Goal: Transaction & Acquisition: Purchase product/service

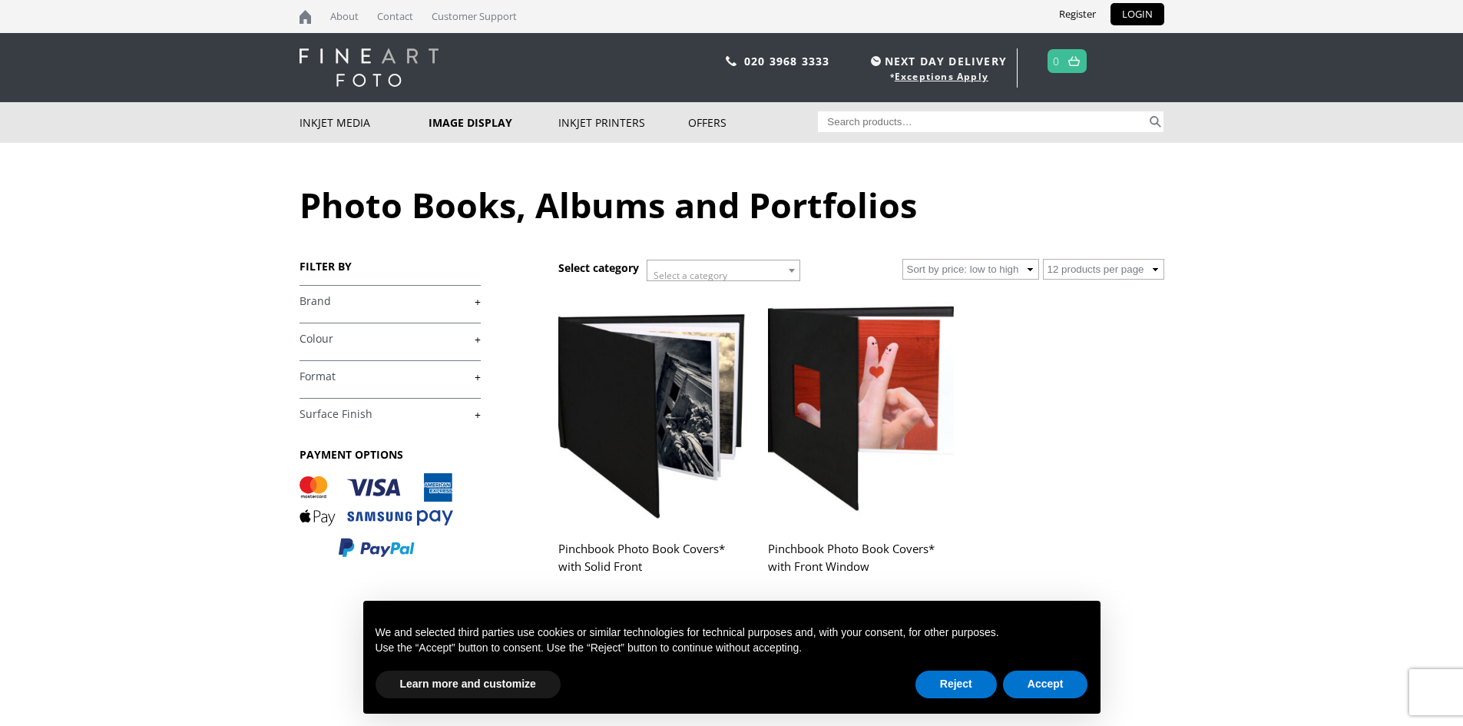
click at [600, 559] on h2 "Pinchbook Photo Book Covers* with Solid Front" at bounding box center [651, 564] width 186 height 61
click at [759, 274] on span "Select a category" at bounding box center [723, 275] width 152 height 31
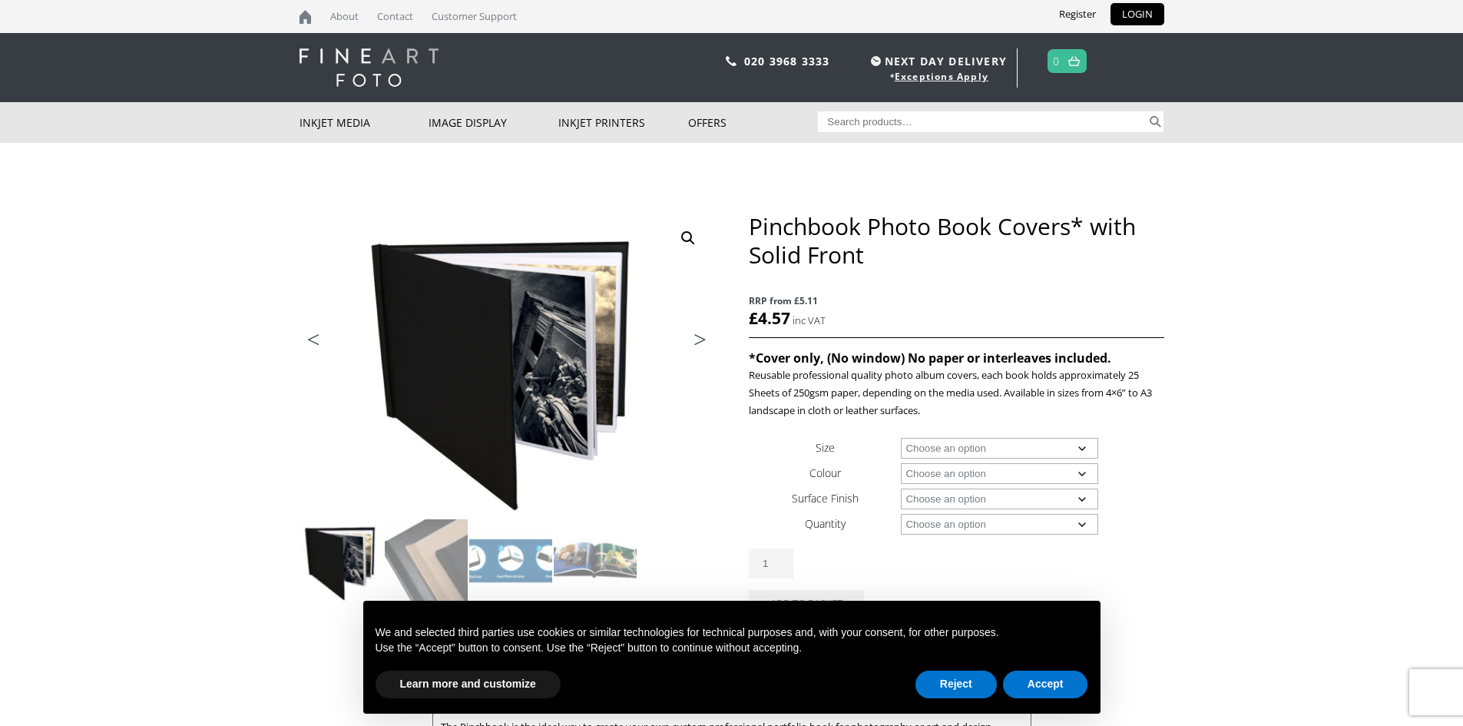
click at [1081, 446] on select "Choose an option A4 Landscape 4" x 6" 5" x 7"" at bounding box center [999, 448] width 197 height 21
click at [901, 438] on select "Choose an option A4 Landscape 4" x 6" 5" x 7"" at bounding box center [999, 448] width 197 height 21
select select "a4-landscape"
click at [1042, 476] on select "Choose an option Black" at bounding box center [999, 473] width 197 height 21
select select "black"
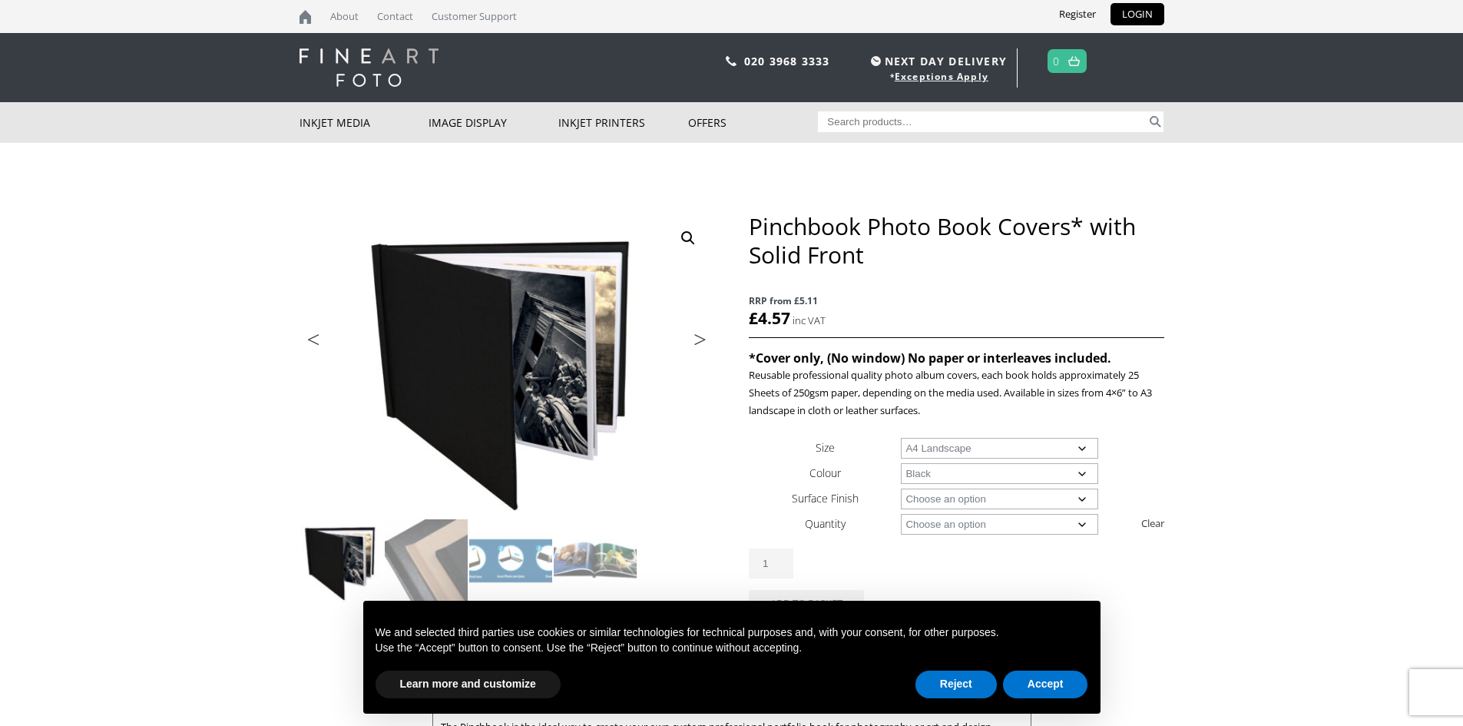
click at [901, 463] on select "Choose an option Black" at bounding box center [999, 473] width 197 height 21
select select "a4-landscape"
click at [1035, 499] on select "Choose an option Leather" at bounding box center [999, 498] width 197 height 21
select select "leather"
click at [901, 488] on select "Choose an option Leather" at bounding box center [999, 498] width 197 height 21
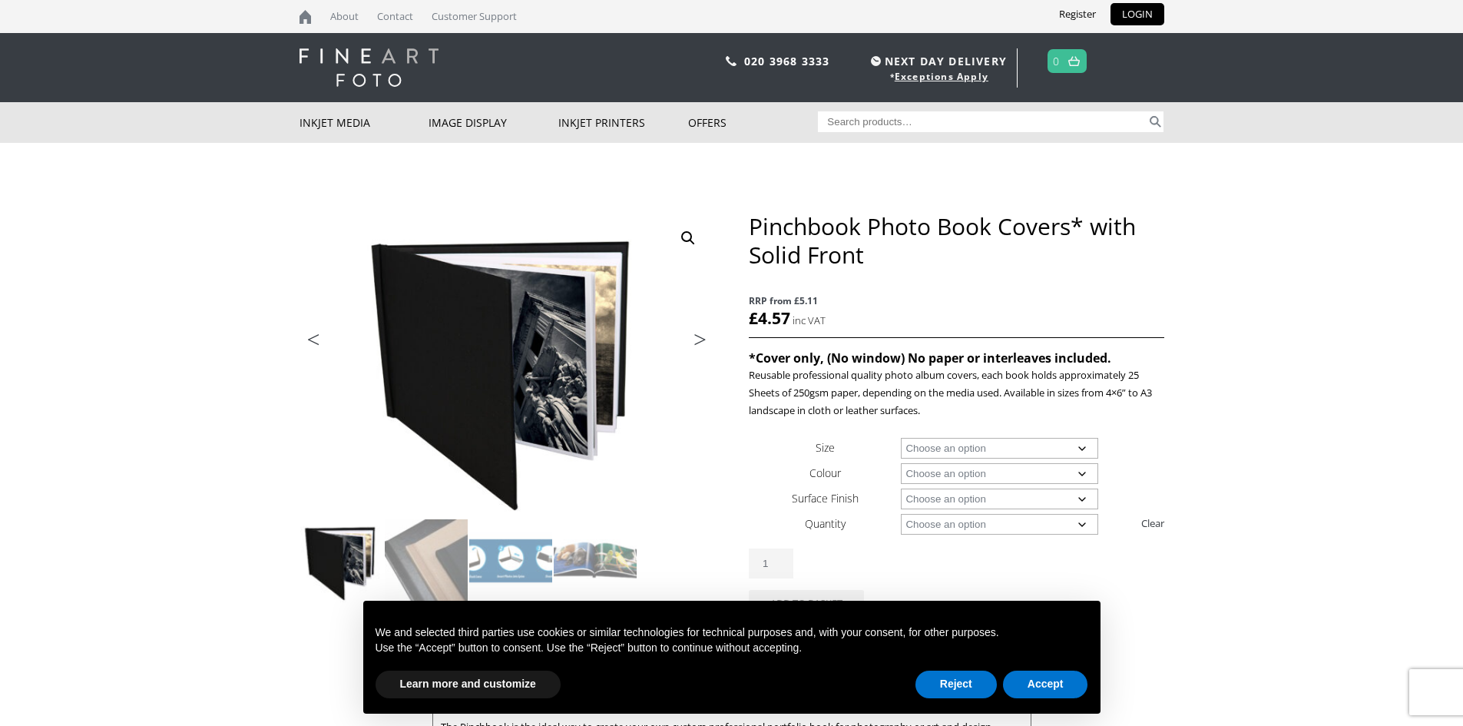
click at [1033, 521] on select "Choose an option 1 Book 5 Books" at bounding box center [999, 524] width 197 height 21
click at [901, 514] on select "Choose an option 1 Book 5 Books" at bounding box center [999, 524] width 197 height 21
select select "1-book"
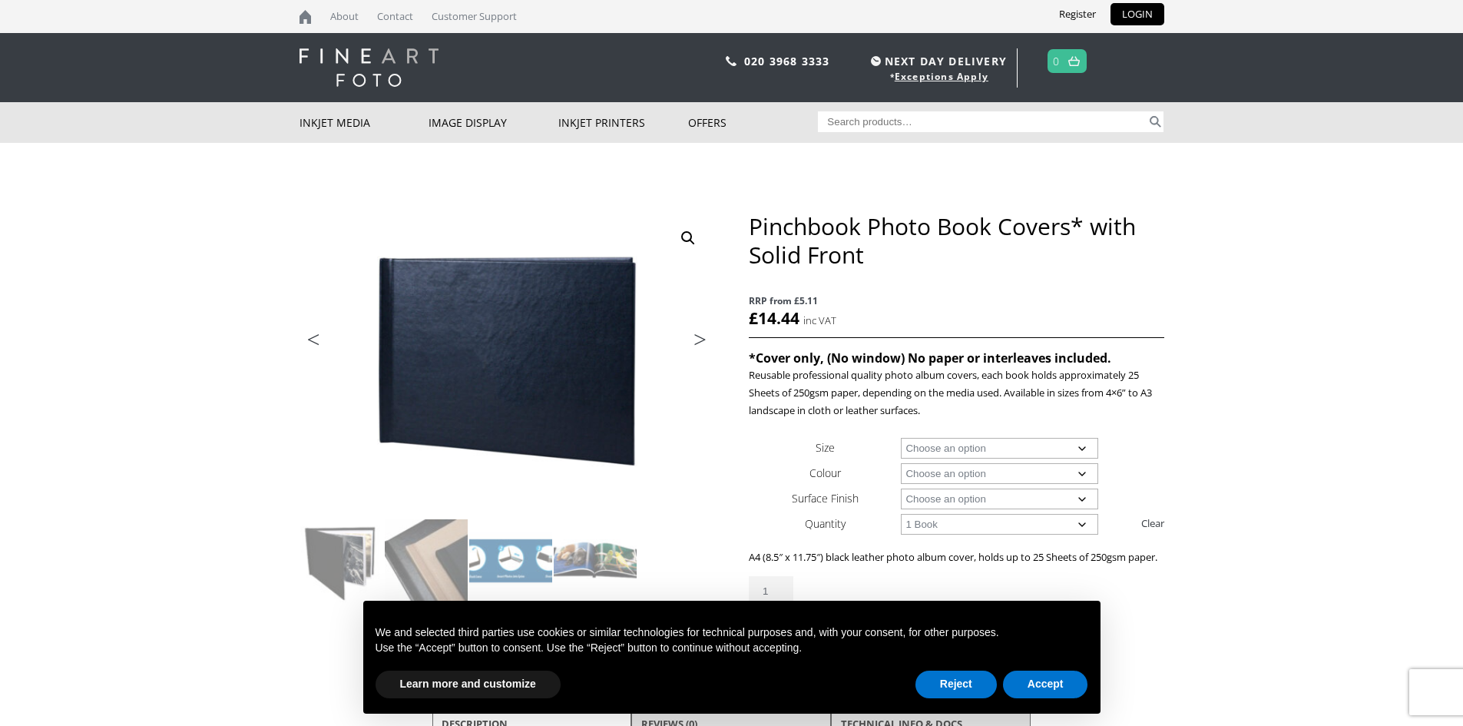
click at [700, 336] on link "Next" at bounding box center [692, 343] width 43 height 14
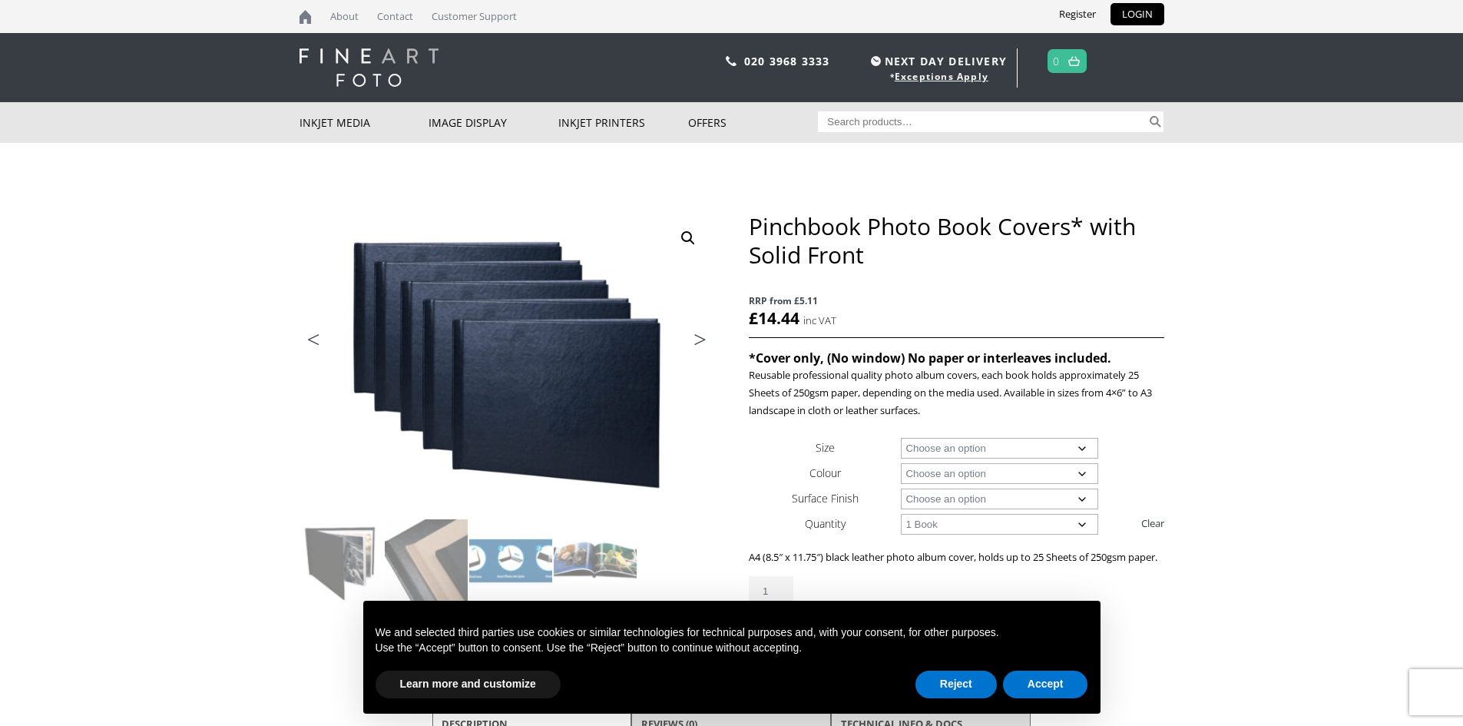
click at [700, 336] on link "Next" at bounding box center [692, 343] width 43 height 14
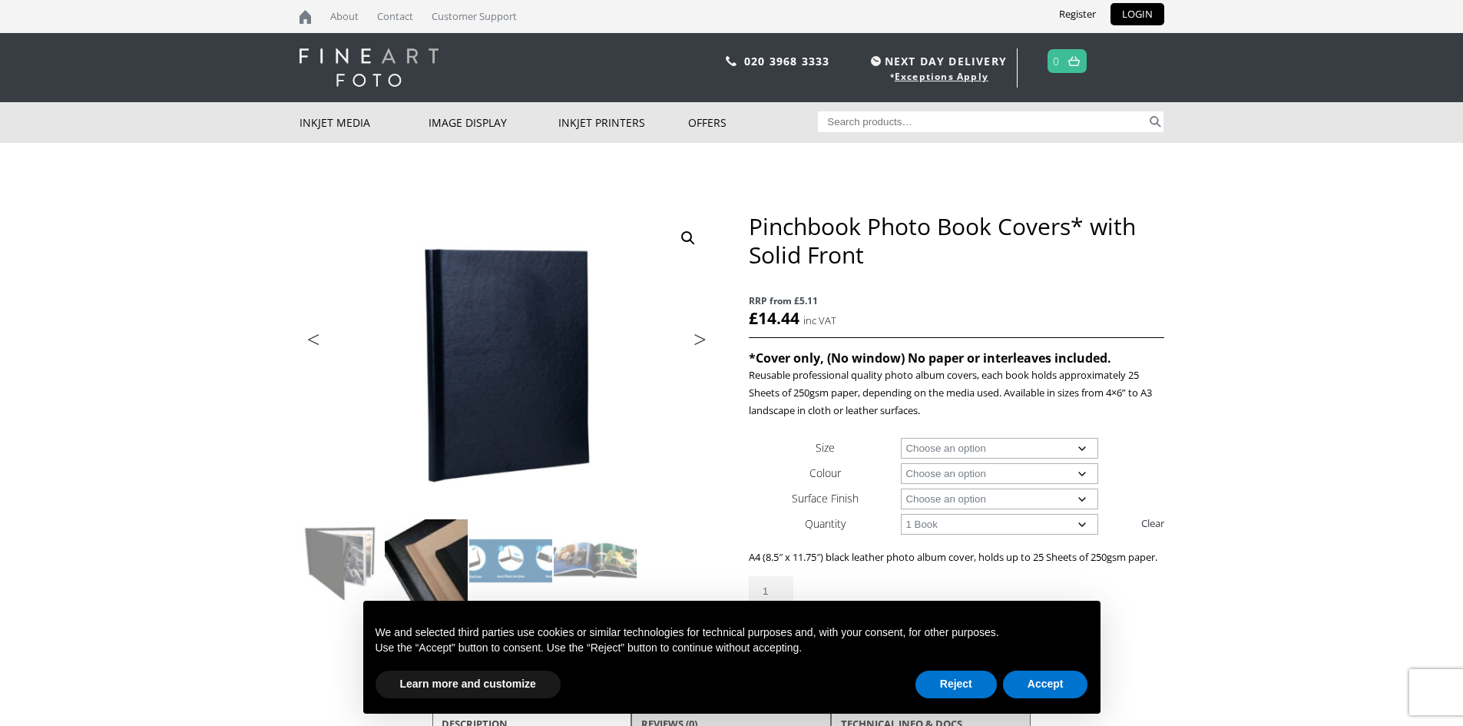
click at [435, 550] on img at bounding box center [426, 560] width 83 height 83
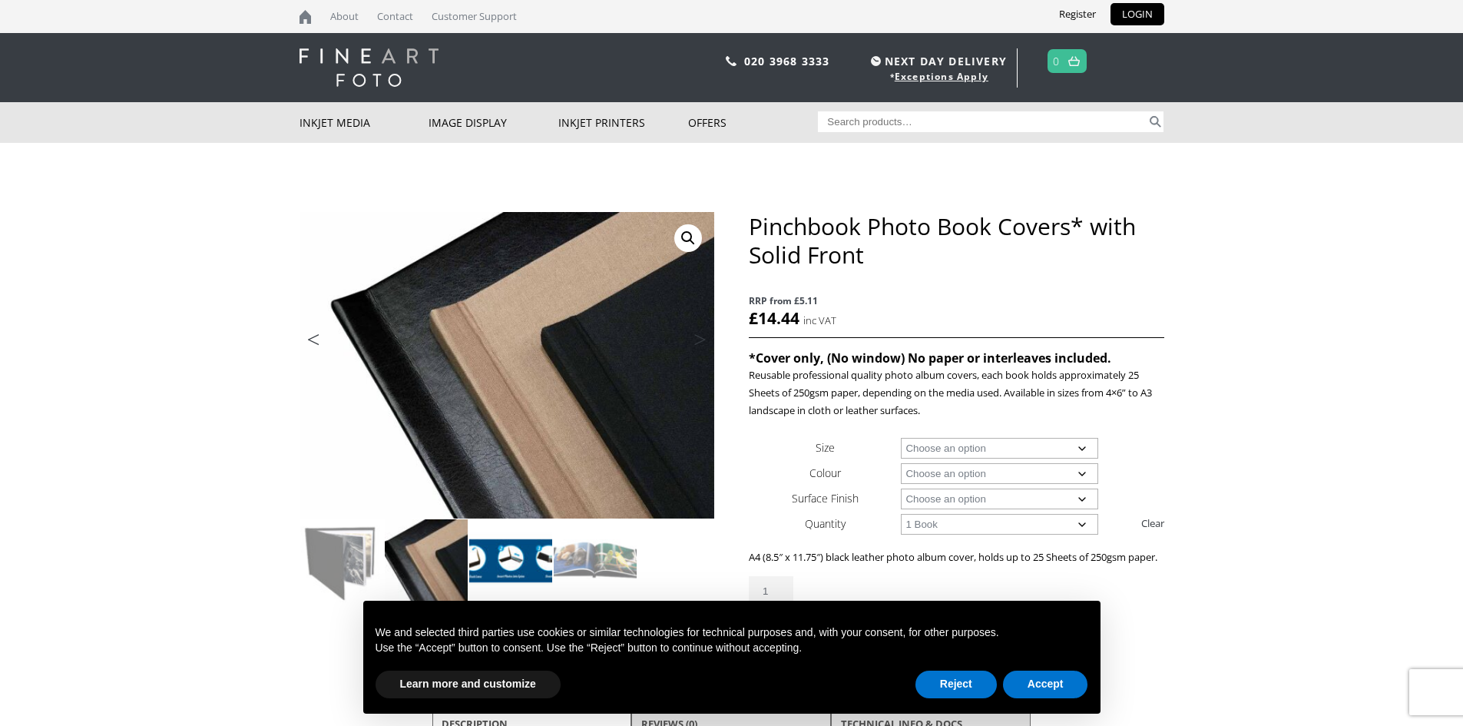
click at [506, 553] on img at bounding box center [510, 560] width 83 height 83
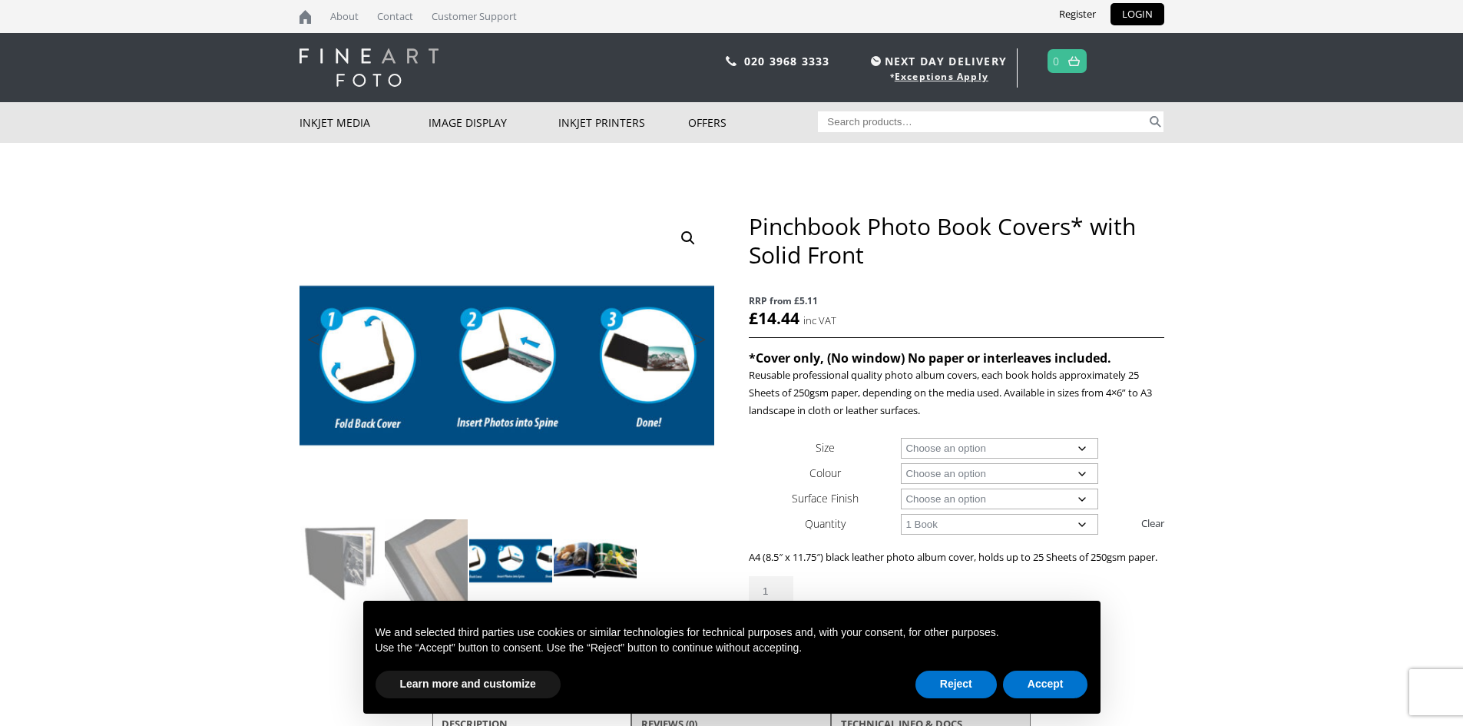
click at [593, 561] on img at bounding box center [595, 560] width 83 height 83
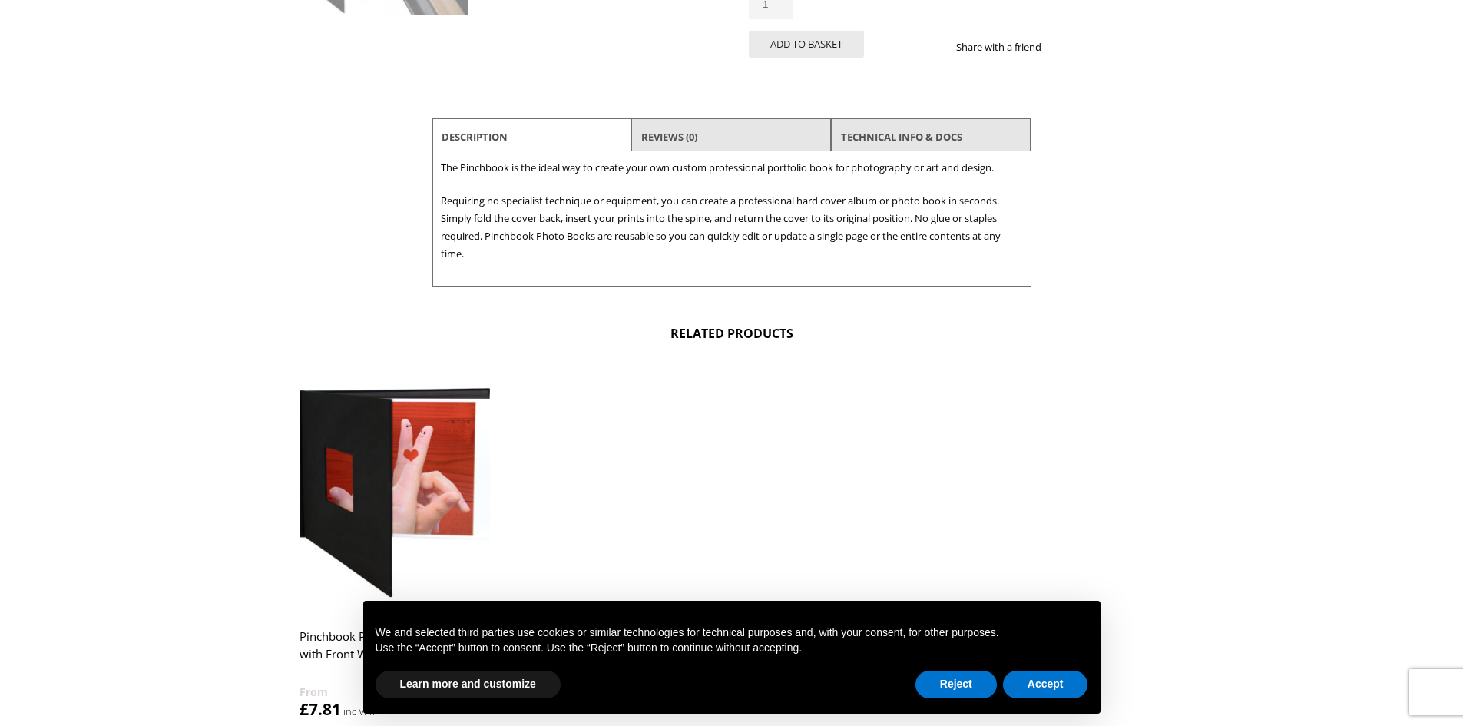
scroll to position [614, 0]
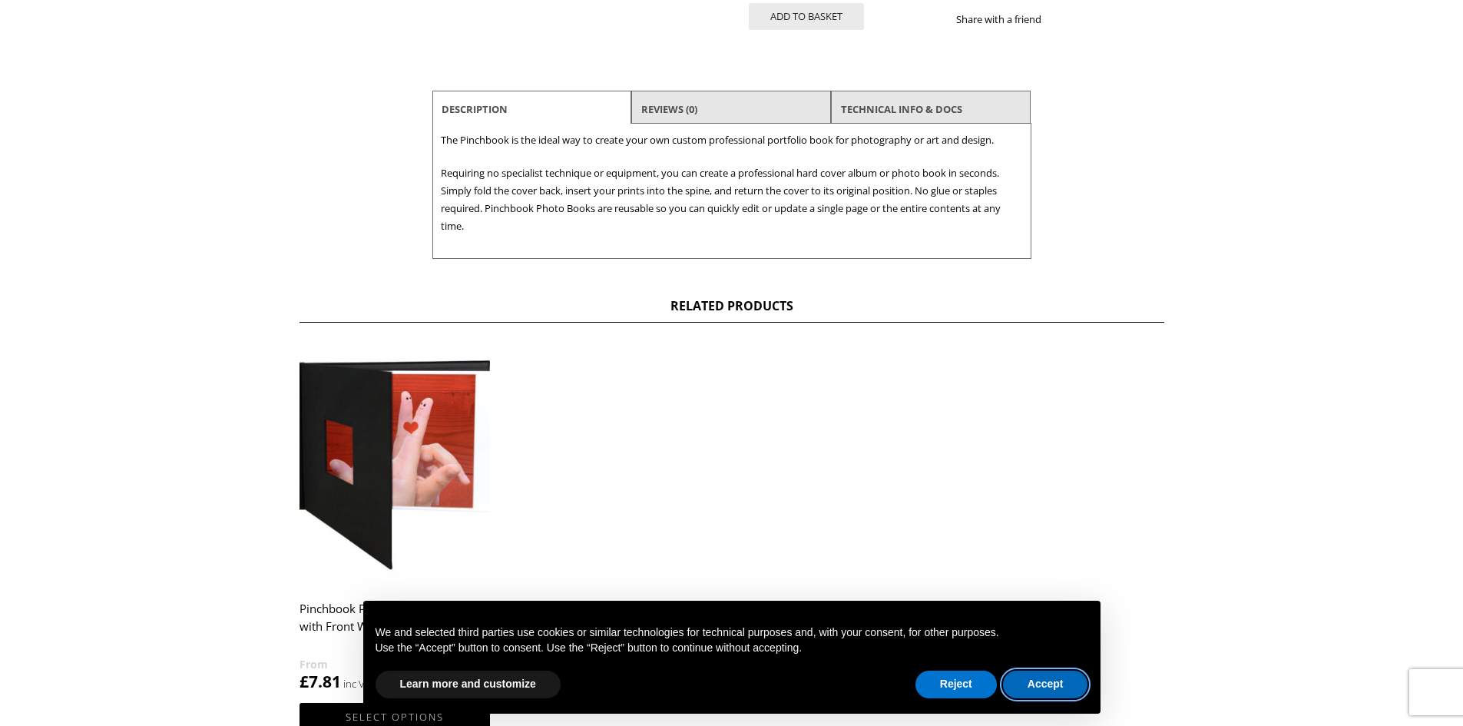
click at [1048, 678] on button "Accept" at bounding box center [1045, 684] width 85 height 28
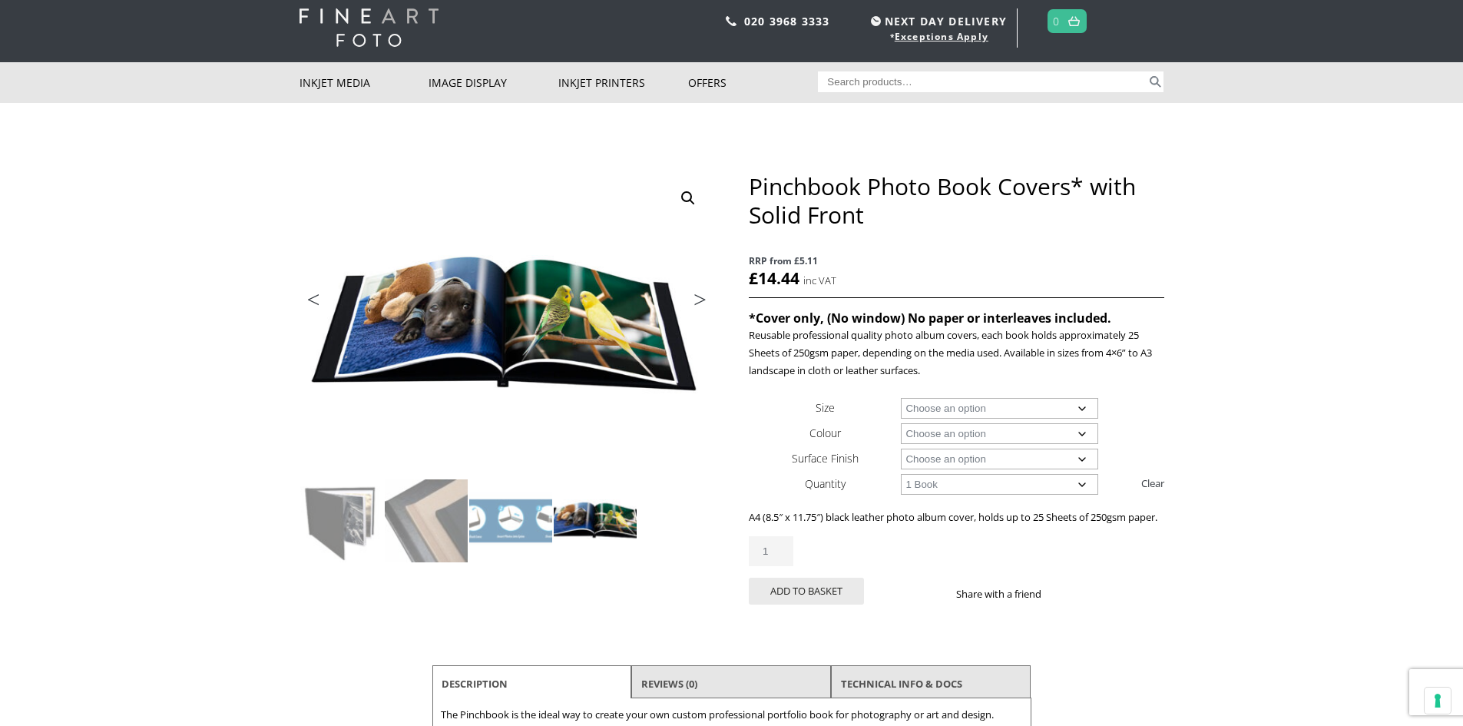
scroll to position [0, 0]
